Goal: Navigation & Orientation: Go to known website

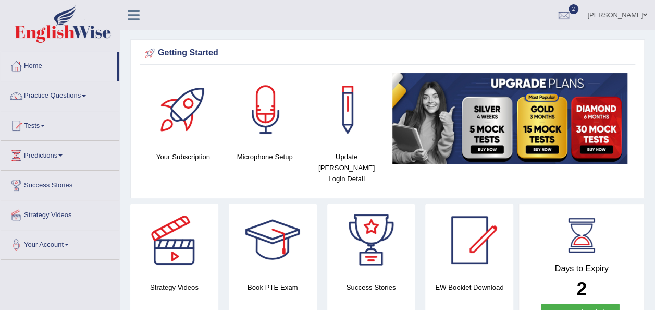
click at [47, 123] on link "Tests" at bounding box center [60, 124] width 119 height 26
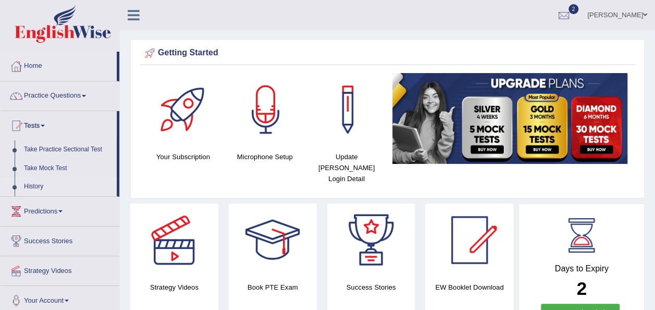
click at [42, 183] on link "History" at bounding box center [67, 186] width 97 height 19
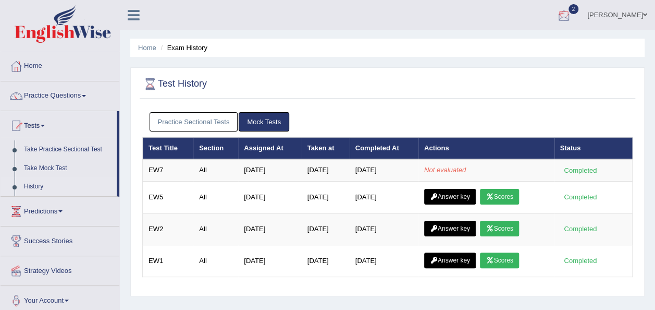
click at [569, 10] on span "2" at bounding box center [574, 9] width 10 height 10
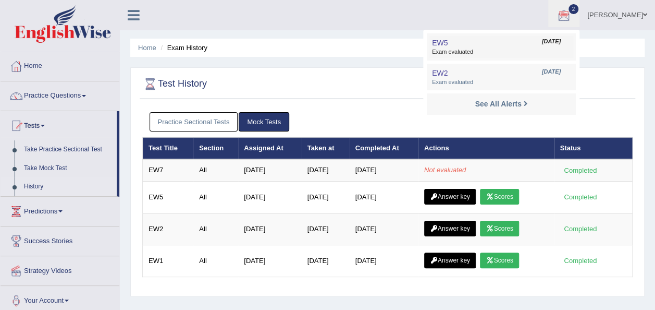
click at [489, 51] on span "Exam evaluated" at bounding box center [501, 52] width 139 height 8
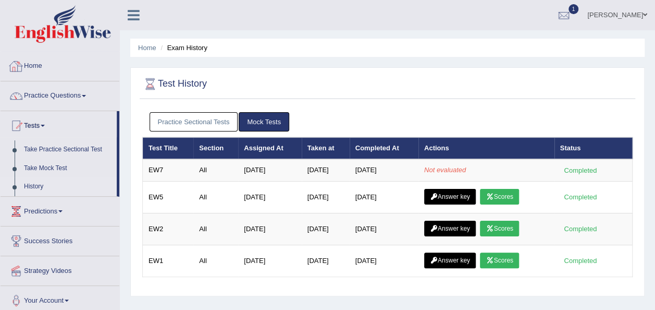
click at [41, 63] on link "Home" at bounding box center [60, 65] width 119 height 26
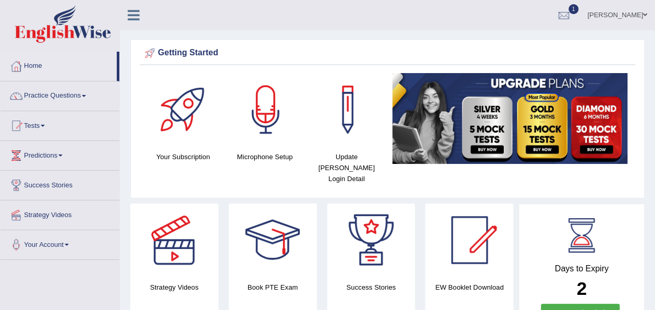
click at [643, 15] on span at bounding box center [645, 14] width 4 height 7
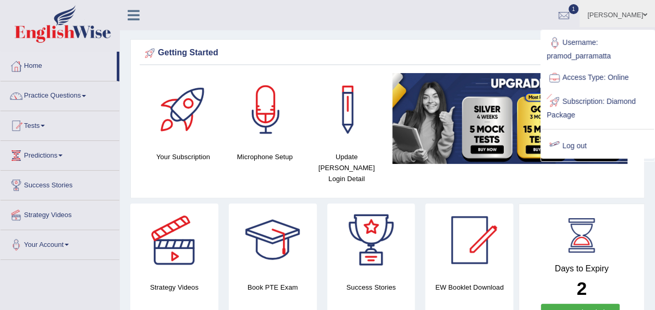
click at [576, 147] on link "Log out" at bounding box center [598, 146] width 113 height 24
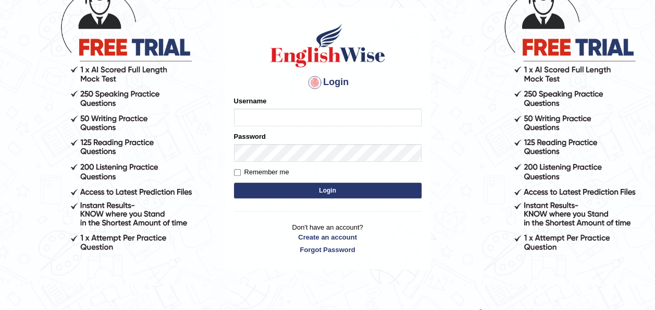
scroll to position [101, 0]
